Goal: Transaction & Acquisition: Purchase product/service

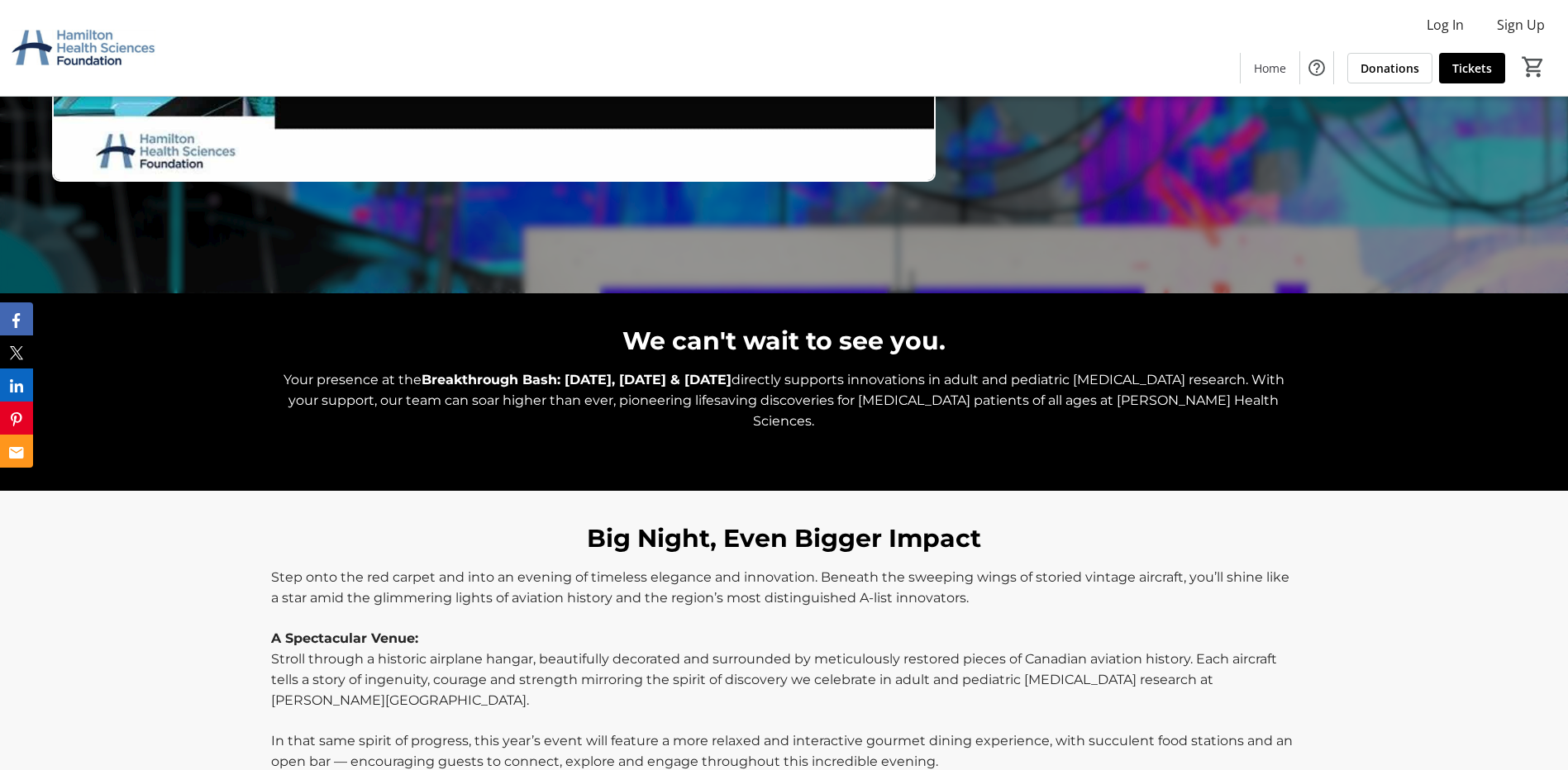
scroll to position [248, 0]
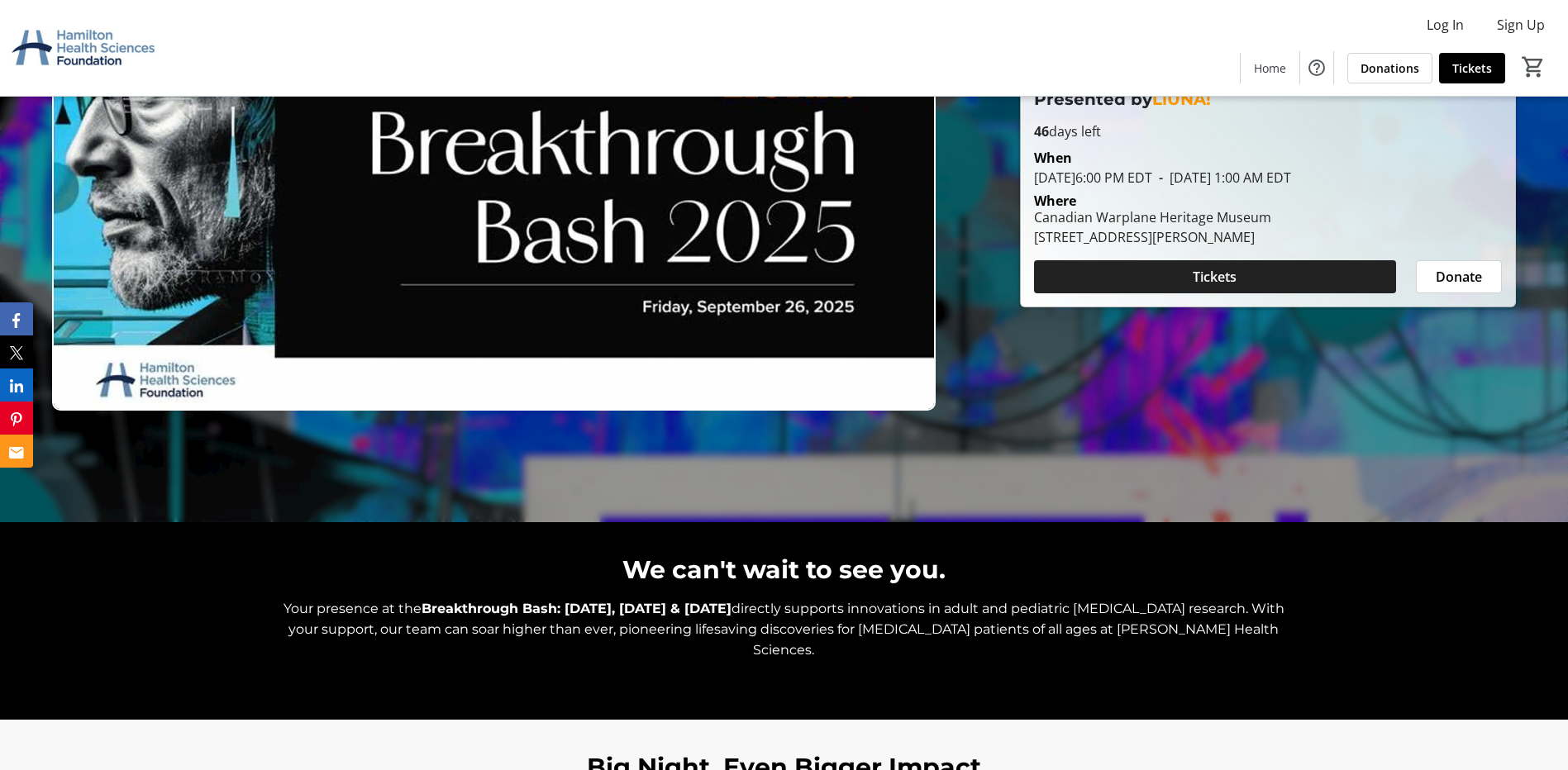
click at [1212, 279] on span "Tickets" at bounding box center [1214, 277] width 44 height 20
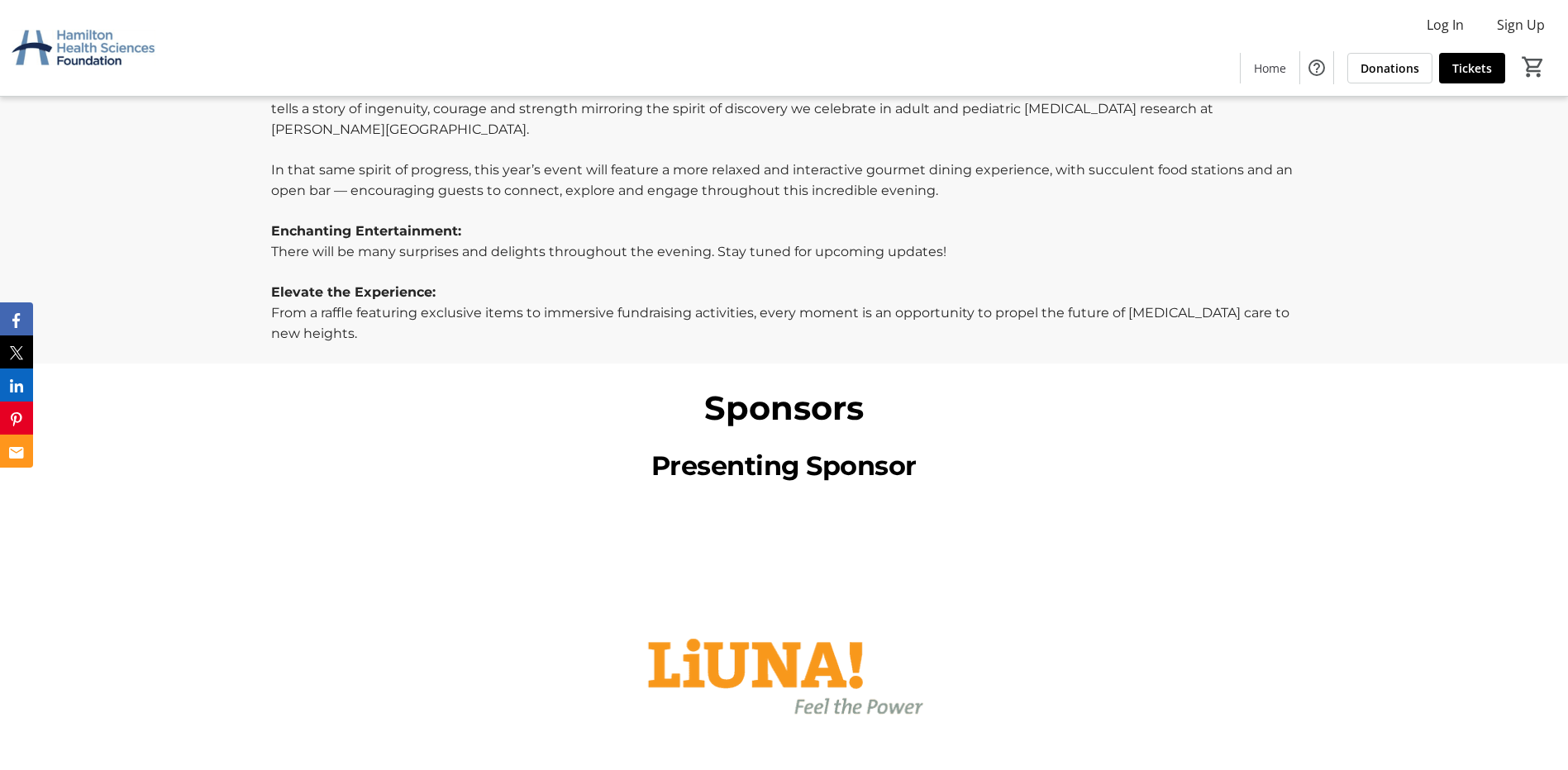
scroll to position [1050, 0]
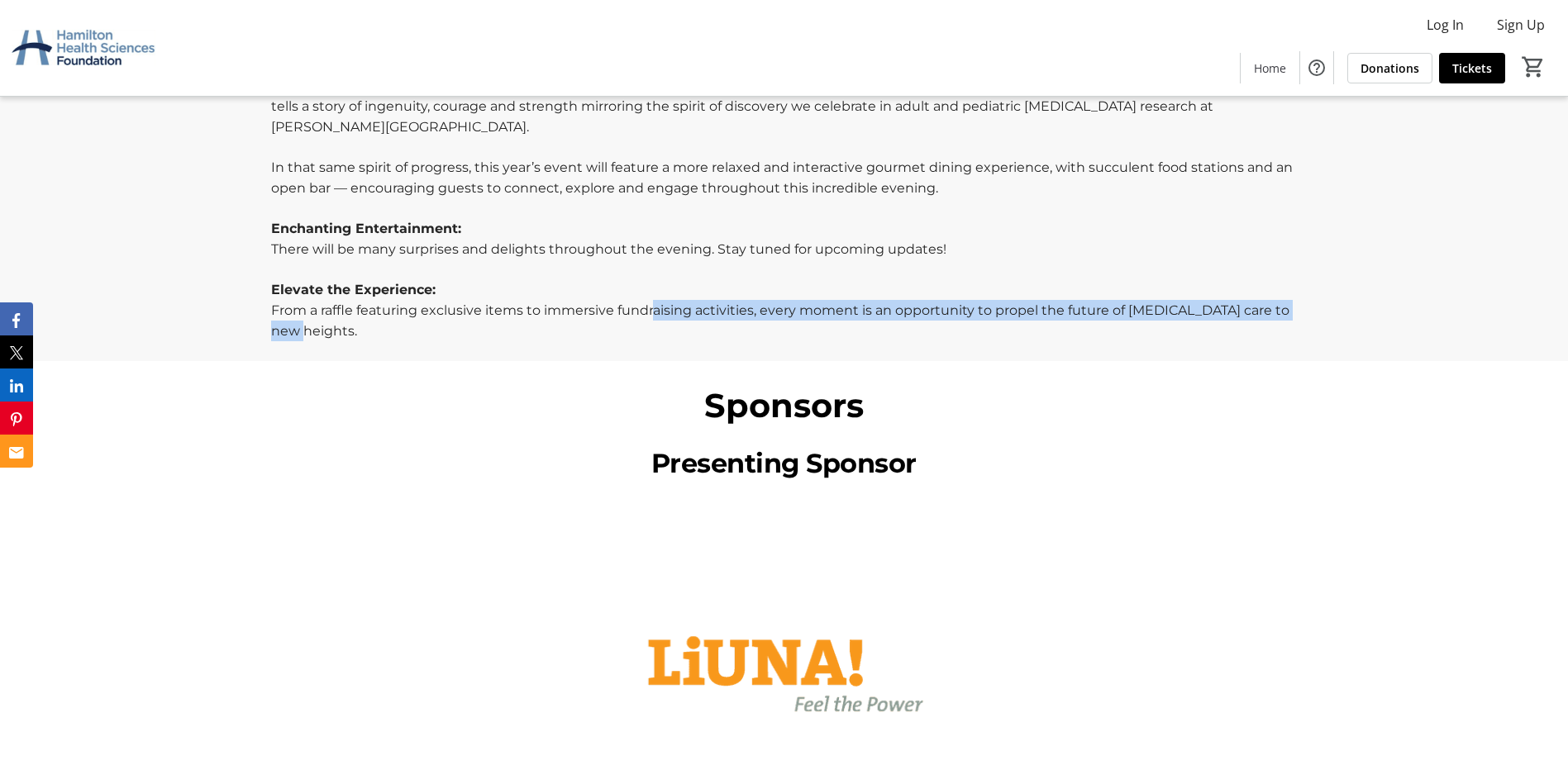
drag, startPoint x: 653, startPoint y: 286, endPoint x: 662, endPoint y: 309, distance: 24.7
click at [661, 308] on p "From a raffle featuring exclusive items to immersive fundraising activities, ev…" at bounding box center [784, 321] width 1026 height 41
